Goal: Transaction & Acquisition: Purchase product/service

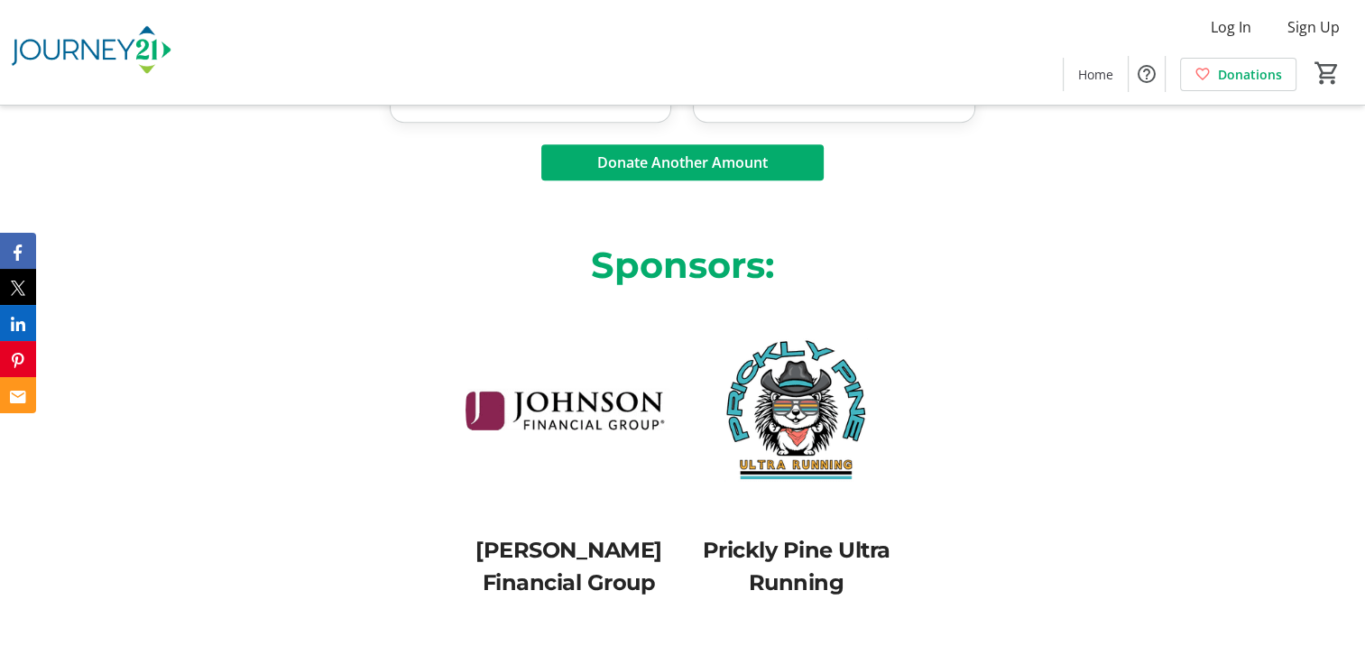
scroll to position [1255, 0]
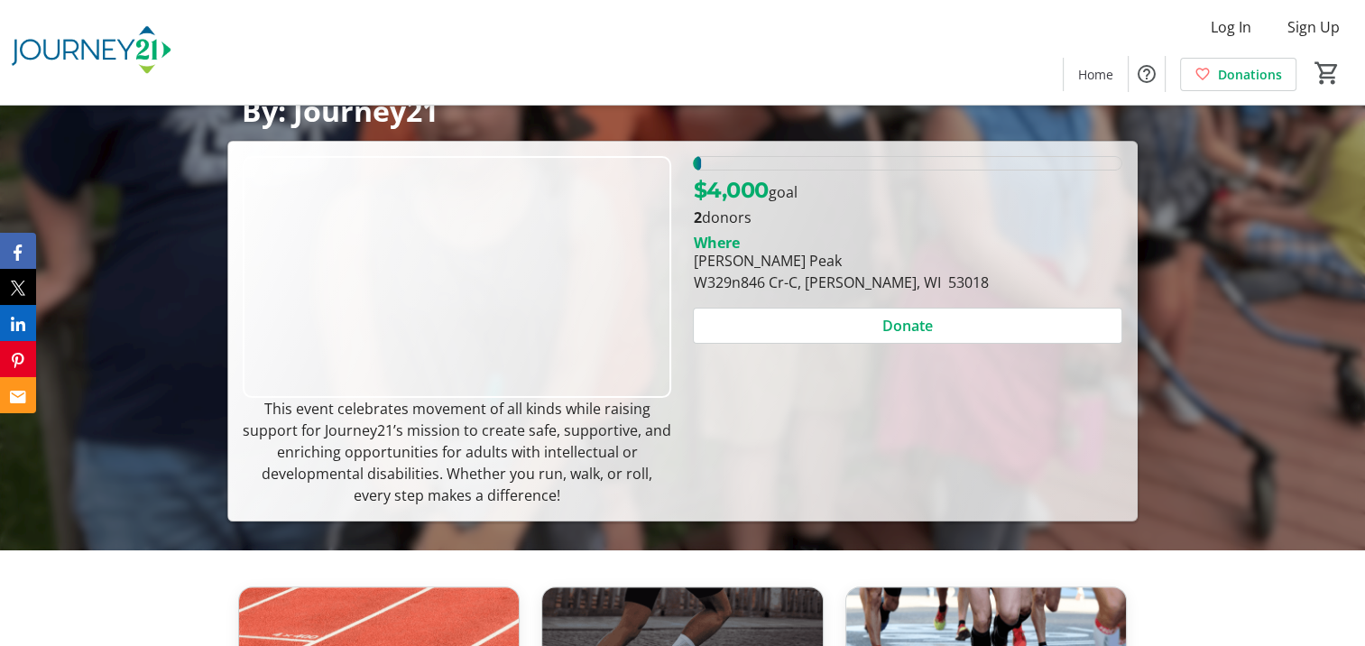
scroll to position [180, 0]
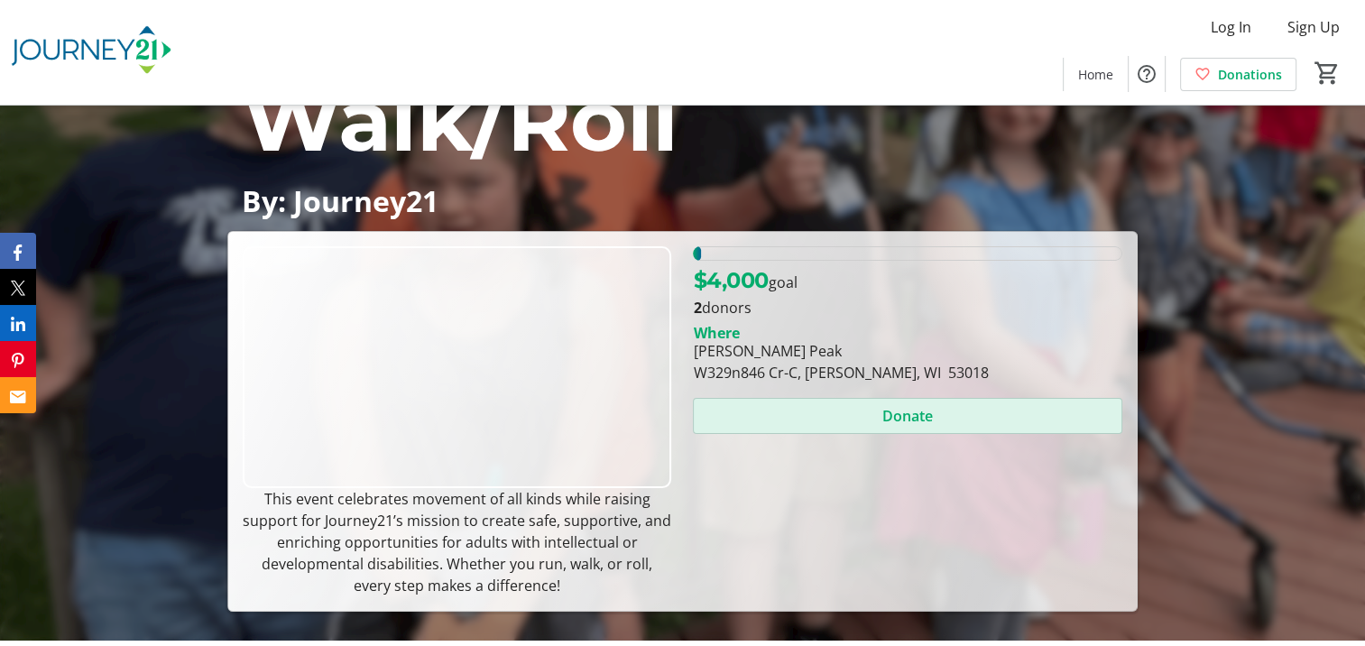
click at [900, 409] on span "Donate" at bounding box center [907, 416] width 51 height 22
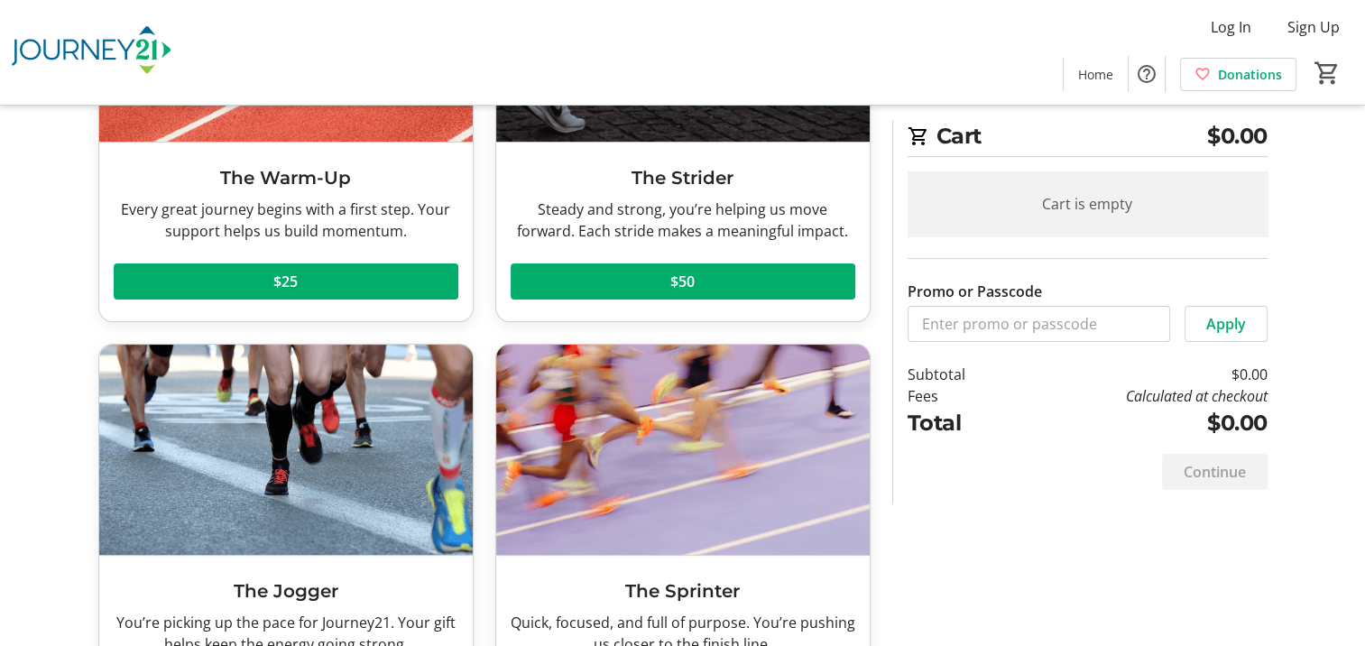
scroll to position [271, 0]
